Goal: Task Accomplishment & Management: Use online tool/utility

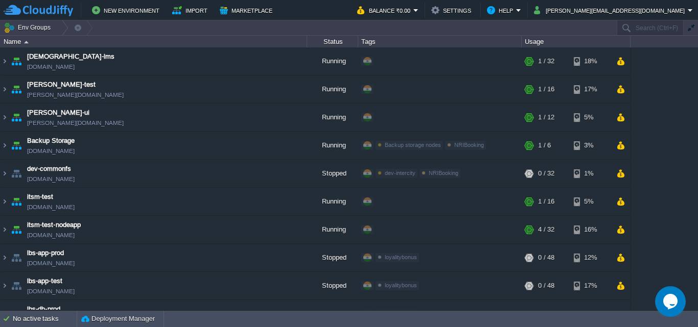
drag, startPoint x: 693, startPoint y: 70, endPoint x: 697, endPoint y: 109, distance: 38.5
click at [697, 109] on div "anayasmi-lms [DOMAIN_NAME] Running + Add to Env Group RAM 3% CPU 0% 1 / 32 18% …" at bounding box center [349, 178] width 698 height 262
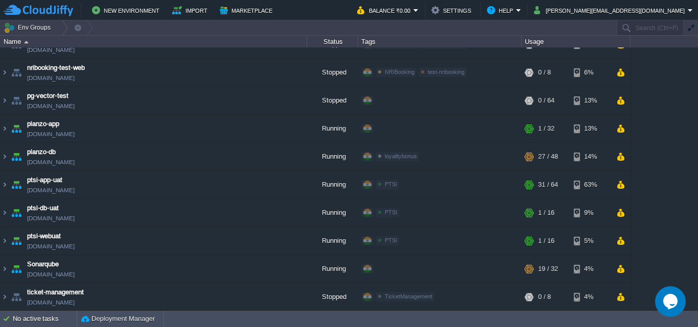
scroll to position [744, 0]
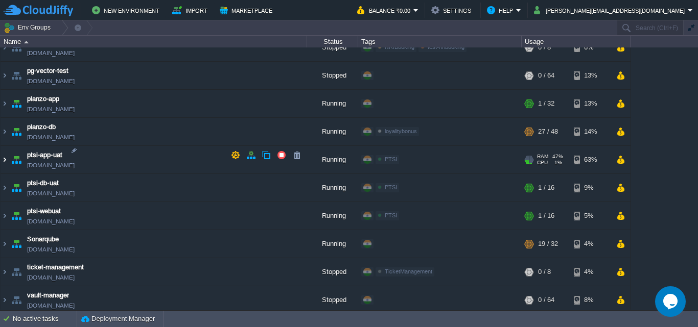
click at [6, 151] on img at bounding box center [5, 160] width 8 height 28
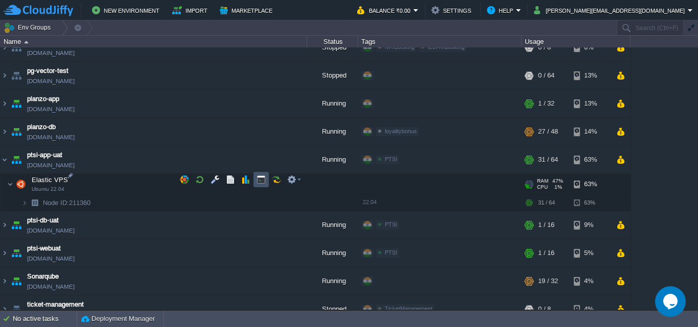
click at [263, 178] on button "button" at bounding box center [260, 179] width 9 height 9
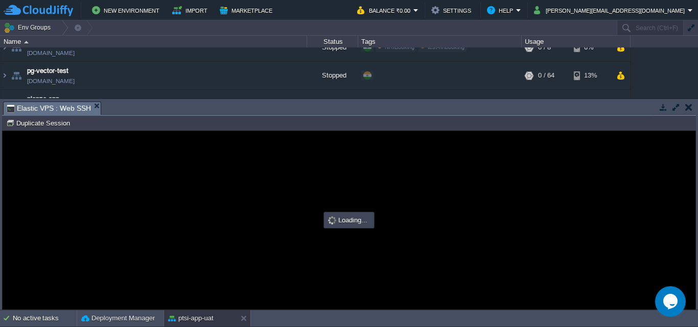
scroll to position [0, 0]
type input "#000000"
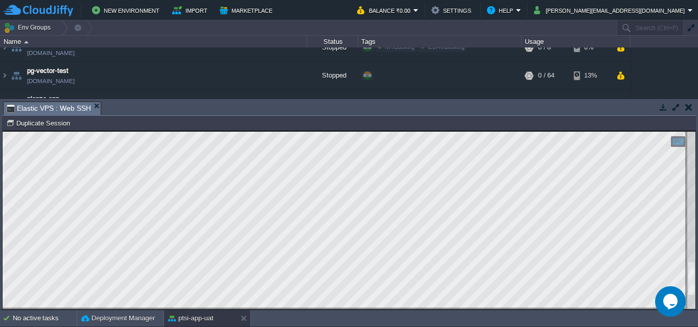
click at [695, 131] on html "Copy: Ctrl + Shift + C Paste: Ctrl + V Settings: Ctrl + Shift + Alt 0" at bounding box center [349, 131] width 692 height 0
click at [690, 131] on html "Copy: Ctrl + Shift + C Paste: Ctrl + V Settings: Ctrl + Shift + Alt 0" at bounding box center [349, 131] width 692 height 0
click at [695, 131] on html "Copy: Ctrl + Shift + C Paste: Ctrl + V Settings: Ctrl + Shift + Alt 0" at bounding box center [349, 131] width 692 height 0
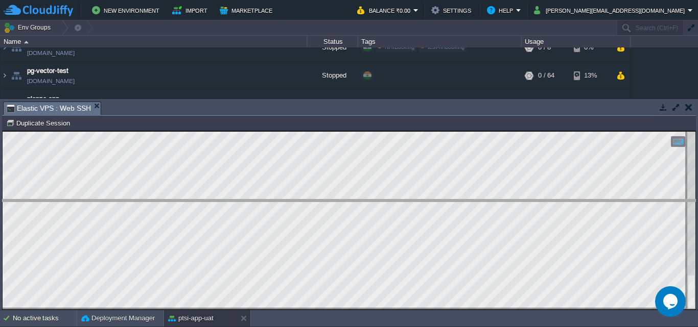
drag, startPoint x: 134, startPoint y: 108, endPoint x: 133, endPoint y: 116, distance: 8.7
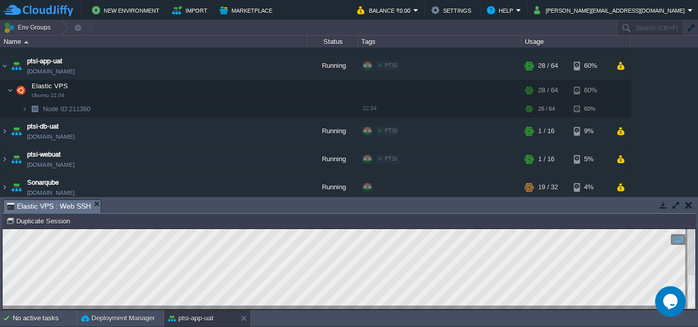
scroll to position [844, 0]
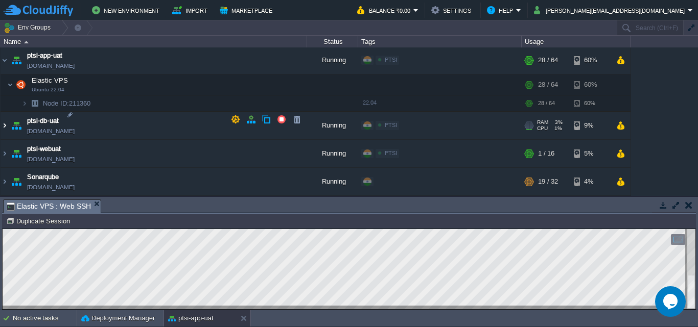
click at [2, 117] on img at bounding box center [5, 126] width 8 height 28
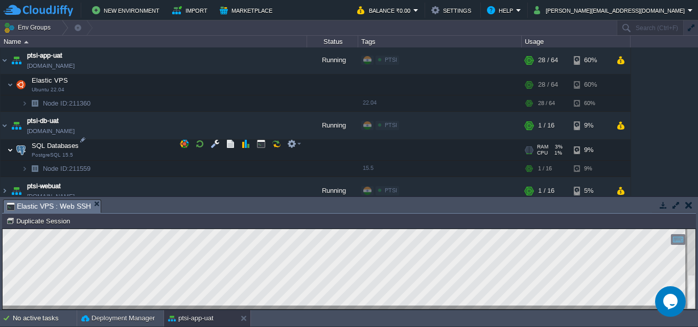
click at [13, 143] on img at bounding box center [10, 150] width 6 height 20
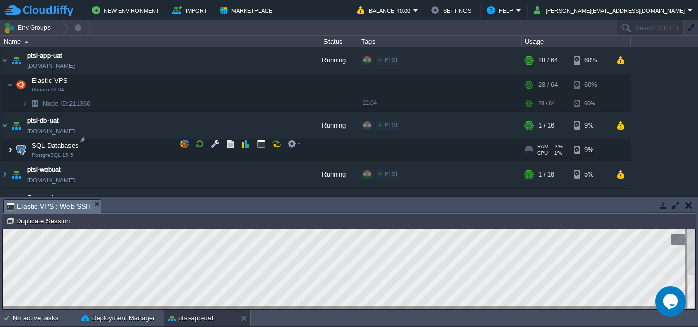
click at [13, 143] on img at bounding box center [10, 150] width 6 height 20
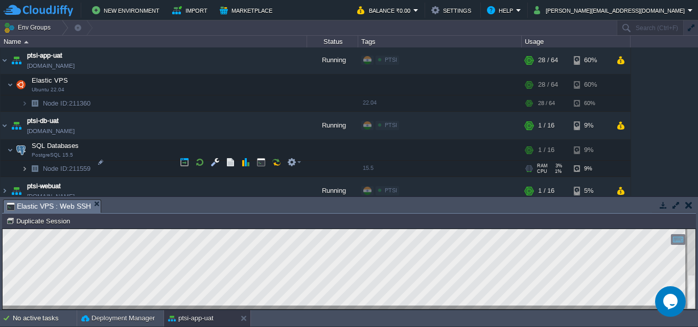
click at [23, 166] on img at bounding box center [24, 169] width 6 height 16
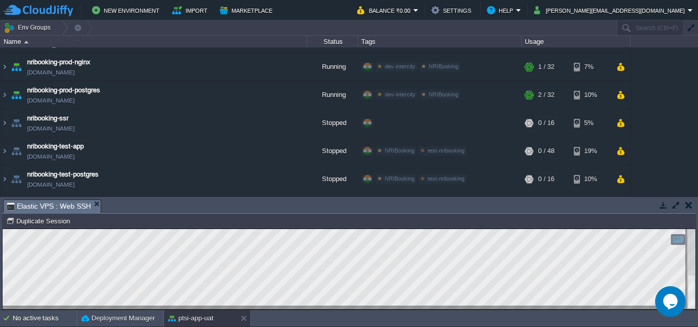
scroll to position [592, 0]
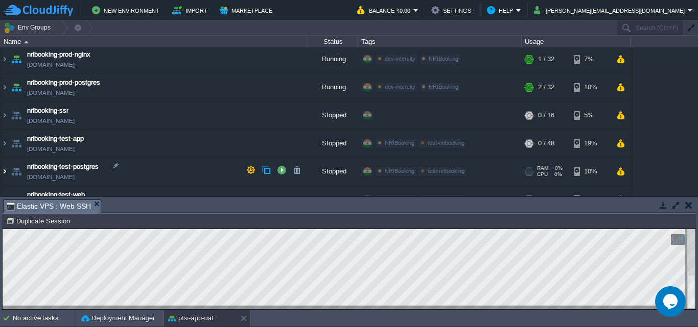
click at [5, 171] on img at bounding box center [5, 172] width 8 height 28
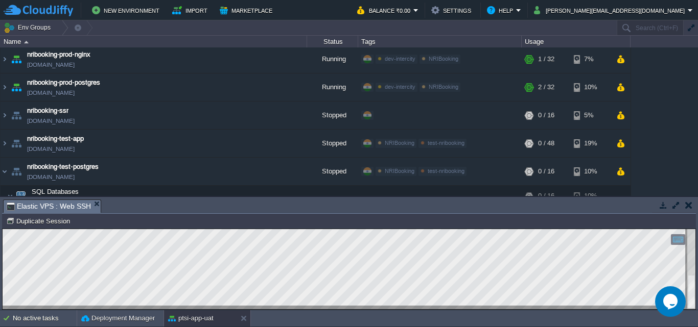
click at [692, 127] on div "anayasmi-lms [DOMAIN_NAME] Running + Add to Env Group RAM 3% CPU 1% 1 / 32 18% …" at bounding box center [349, 121] width 698 height 149
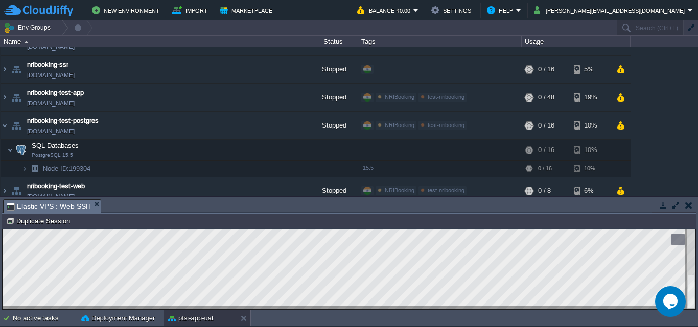
scroll to position [679, 0]
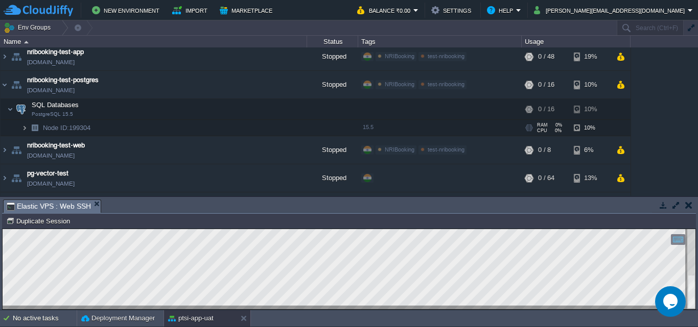
click at [27, 123] on img at bounding box center [24, 128] width 6 height 16
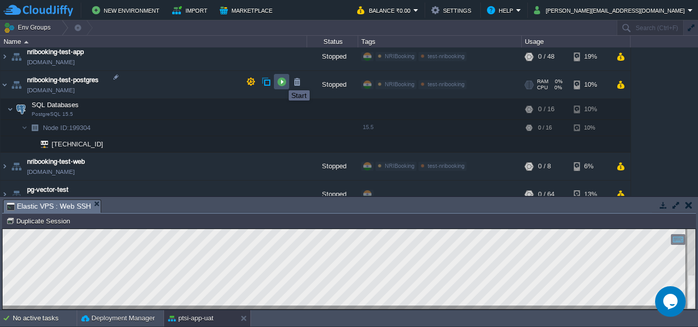
click at [281, 81] on button "button" at bounding box center [281, 81] width 9 height 9
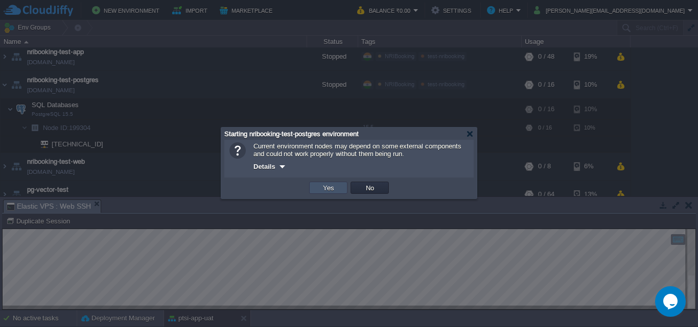
click at [335, 185] on button "Yes" at bounding box center [328, 187] width 17 height 9
